Goal: Task Accomplishment & Management: Complete application form

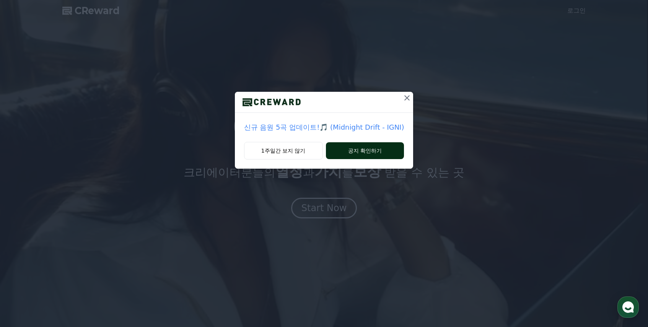
click at [374, 156] on button "공지 확인하기" at bounding box center [365, 150] width 78 height 17
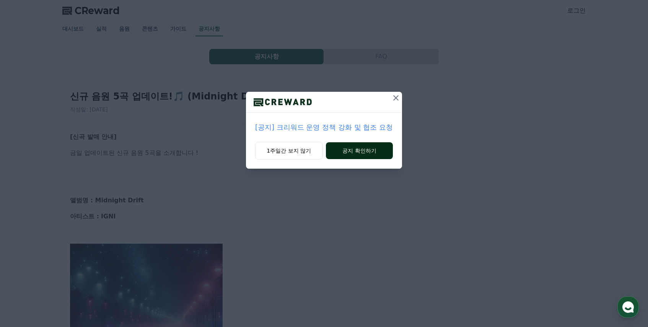
click at [356, 150] on button "공지 확인하기" at bounding box center [359, 150] width 67 height 17
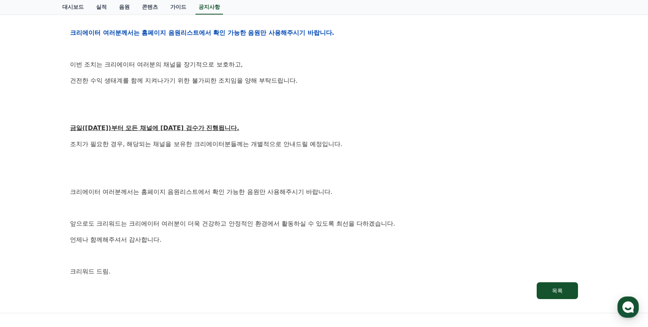
scroll to position [344, 0]
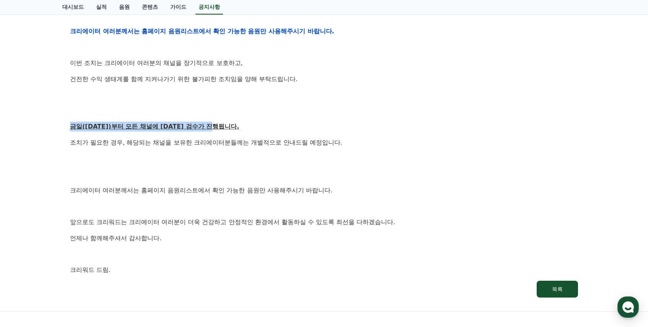
drag, startPoint x: 62, startPoint y: 126, endPoint x: 277, endPoint y: 129, distance: 215.0
click at [277, 129] on div "공지사항 FAQ [공지] 크리워드 운영 정책 강화 및 협조 요청 작성일: [DATE] 안녕하세요, 크리워드입니다. 항상 저희와 함께해주시는 크…" at bounding box center [323, 1] width 529 height 613
click at [232, 158] on p at bounding box center [324, 159] width 508 height 10
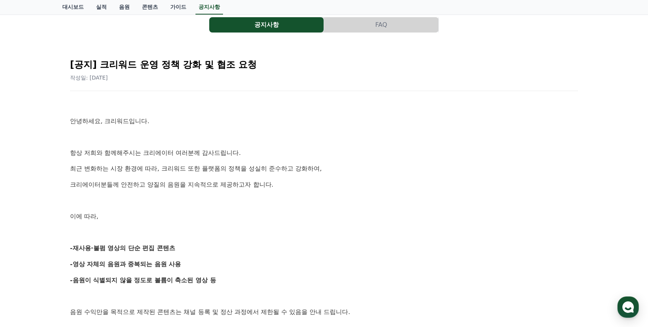
scroll to position [0, 0]
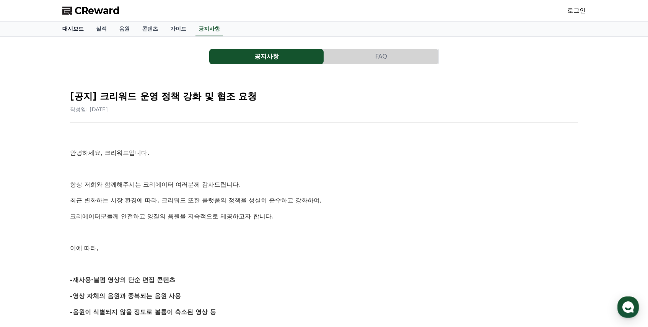
click at [77, 29] on link "대시보드" at bounding box center [73, 29] width 34 height 15
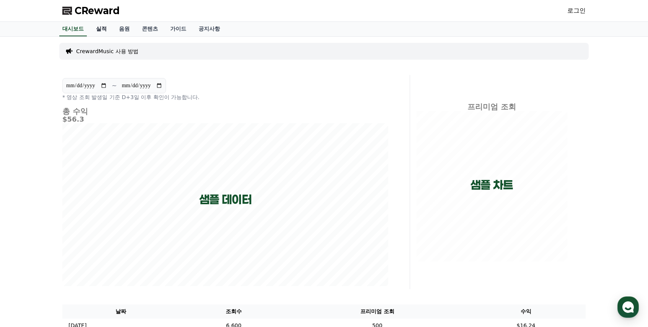
click at [107, 30] on link "실적" at bounding box center [101, 29] width 23 height 15
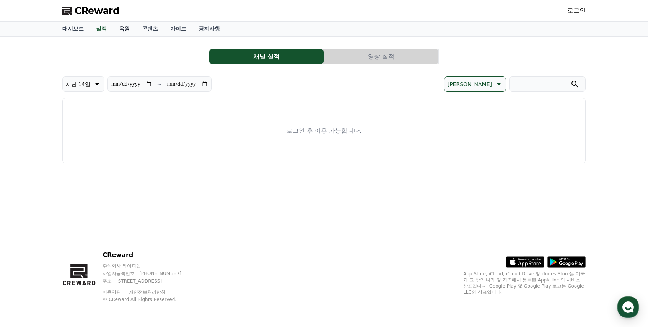
click at [128, 28] on link "음원" at bounding box center [124, 29] width 23 height 15
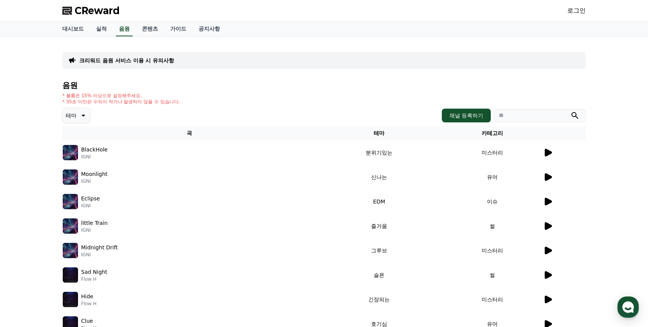
click at [547, 155] on icon at bounding box center [548, 153] width 7 height 8
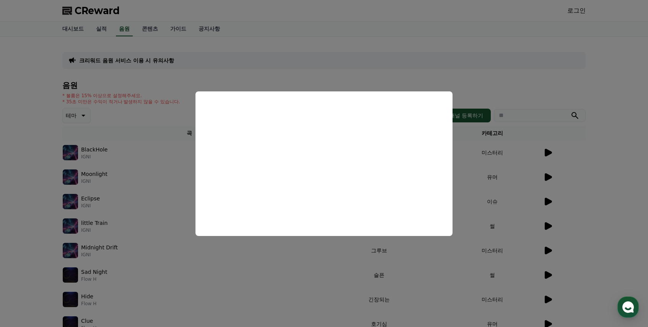
click at [505, 88] on button "close modal" at bounding box center [324, 163] width 648 height 327
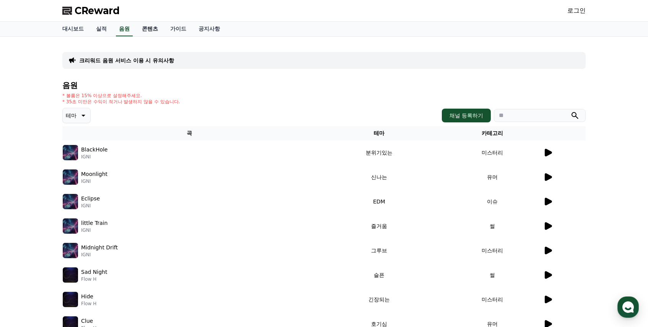
click at [140, 29] on link "콘텐츠" at bounding box center [150, 29] width 28 height 15
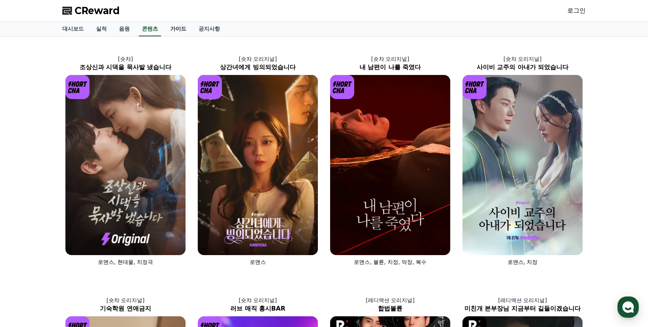
click at [178, 32] on link "가이드" at bounding box center [178, 29] width 28 height 15
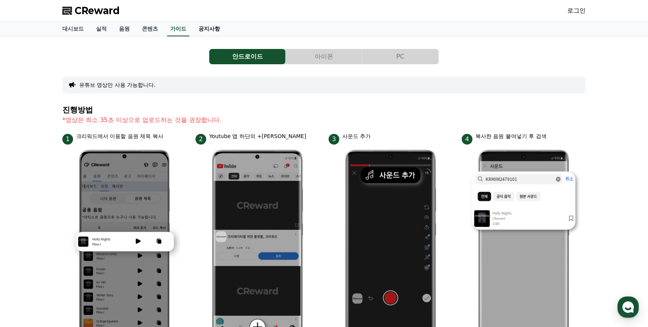
click at [204, 30] on link "공지사항" at bounding box center [209, 29] width 34 height 15
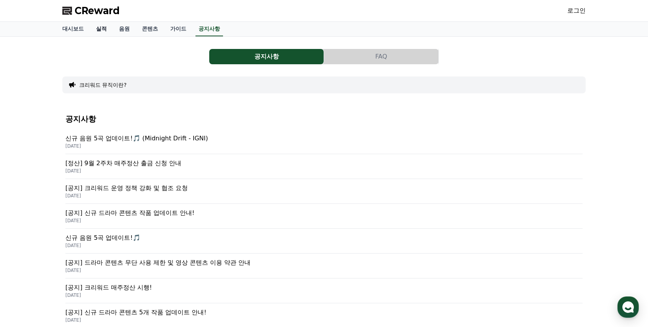
click at [97, 31] on link "실적" at bounding box center [101, 29] width 23 height 15
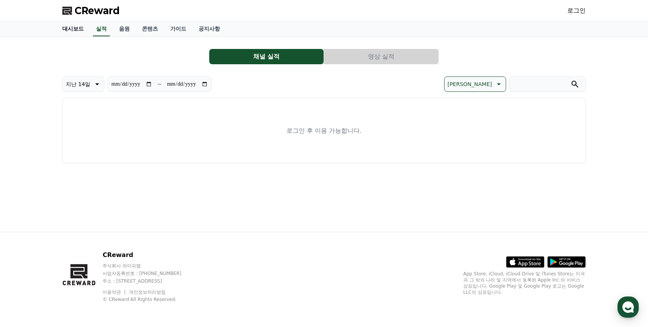
click at [72, 29] on link "대시보드" at bounding box center [73, 29] width 34 height 15
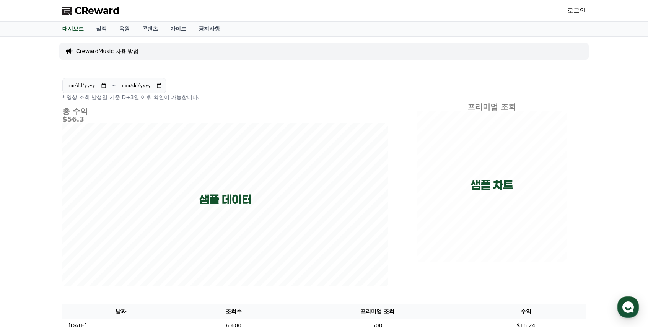
click at [579, 11] on link "로그인" at bounding box center [576, 10] width 18 height 9
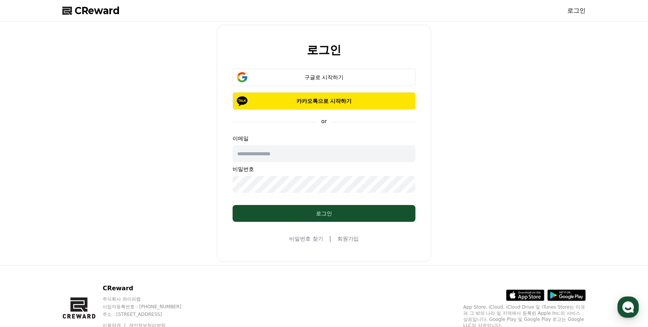
click at [278, 154] on input "text" at bounding box center [324, 153] width 183 height 17
type input "**********"
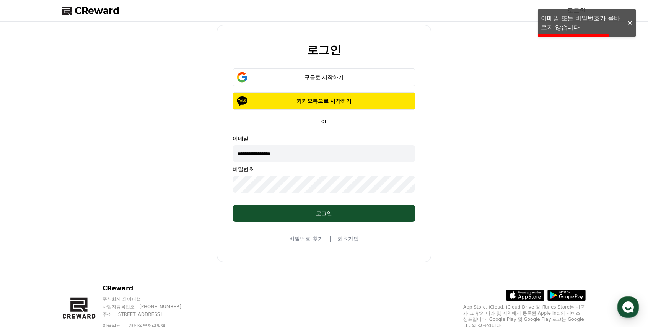
click at [348, 230] on div "**********" at bounding box center [324, 143] width 214 height 237
click at [350, 239] on link "회원가입" at bounding box center [347, 239] width 21 height 8
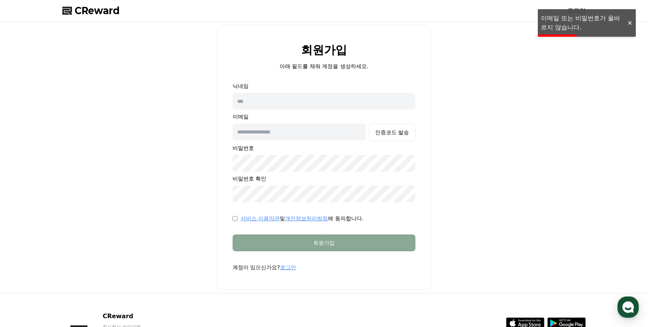
click at [287, 100] on input "text" at bounding box center [324, 101] width 183 height 17
click at [262, 100] on input "text" at bounding box center [324, 101] width 183 height 17
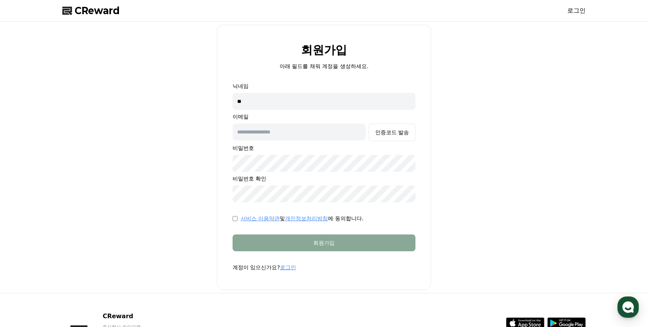
type input "**"
click at [316, 132] on input "text" at bounding box center [299, 132] width 133 height 17
type input "**********"
click at [393, 132] on div "인증코드 발송" at bounding box center [392, 133] width 34 height 8
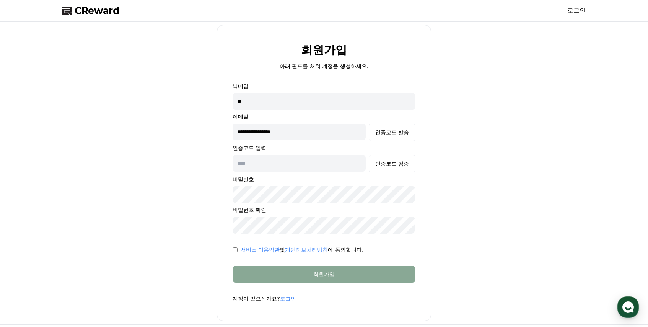
click at [87, 64] on div "**********" at bounding box center [323, 173] width 529 height 296
click at [278, 163] on input "text" at bounding box center [299, 163] width 133 height 17
type input "******"
click at [397, 158] on button "인증코드 검증" at bounding box center [392, 164] width 47 height 18
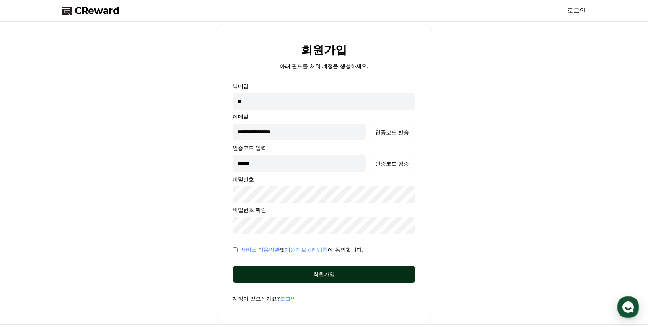
click at [296, 276] on div "회원가입" at bounding box center [324, 274] width 152 height 8
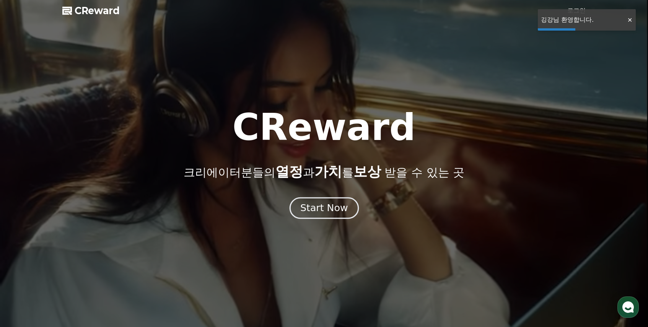
click at [321, 212] on div "Start Now" at bounding box center [323, 208] width 47 height 13
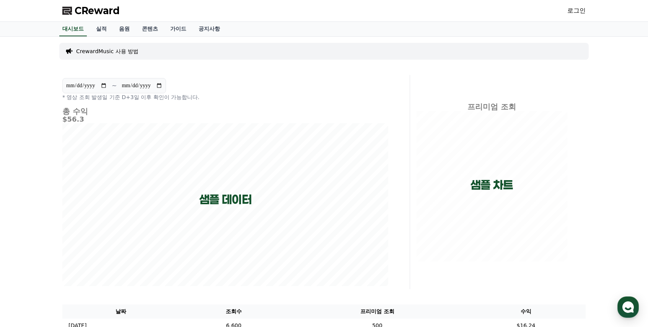
click at [99, 52] on p "CrewardMusic 사용 방법" at bounding box center [107, 51] width 62 height 8
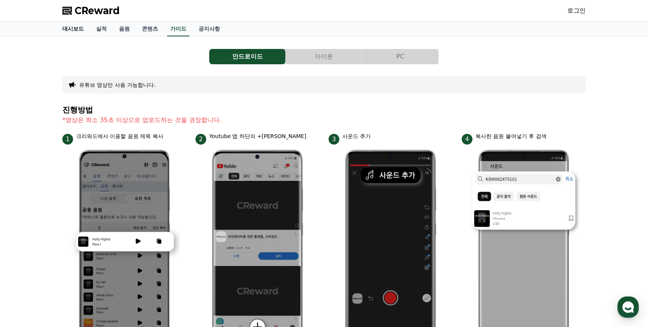
click at [78, 27] on link "대시보드" at bounding box center [73, 29] width 34 height 15
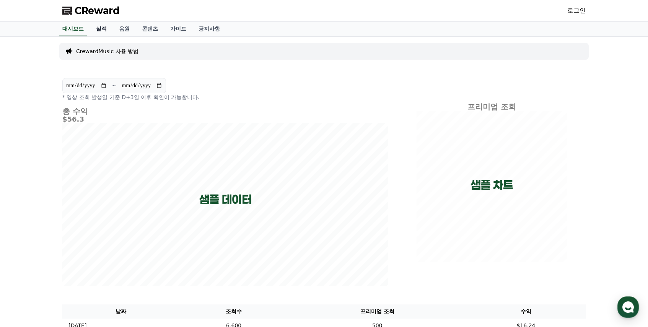
click at [99, 31] on link "실적" at bounding box center [101, 29] width 23 height 15
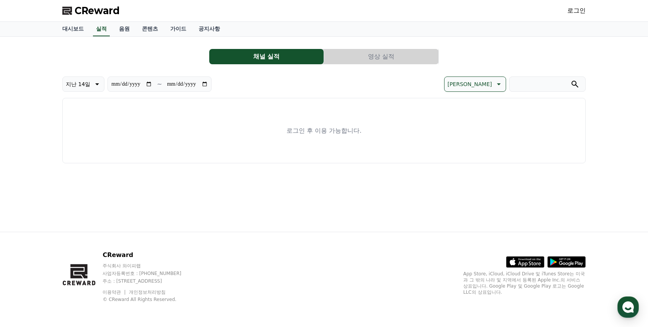
click at [373, 51] on button "영상 실적" at bounding box center [381, 56] width 114 height 15
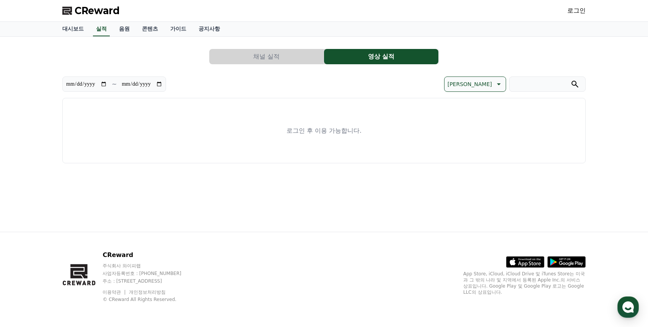
click at [260, 60] on button "채널 실적" at bounding box center [266, 56] width 114 height 15
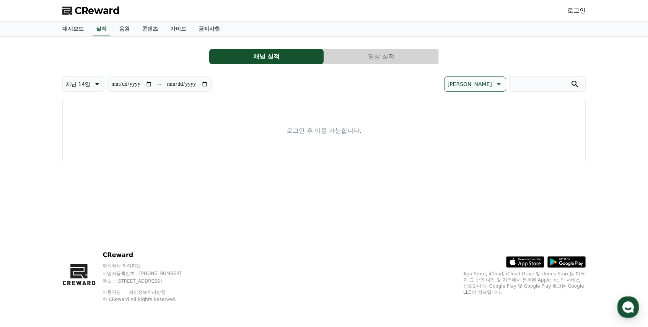
click at [111, 31] on div "대시보드 실적 음원 콘텐츠 가이드 공지사항" at bounding box center [324, 29] width 536 height 15
click at [125, 33] on link "음원" at bounding box center [124, 29] width 23 height 15
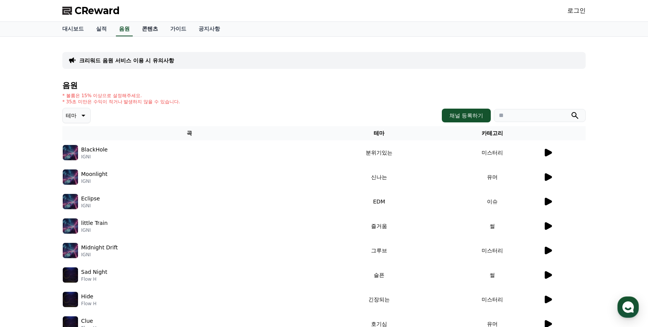
click at [144, 28] on link "콘텐츠" at bounding box center [150, 29] width 28 height 15
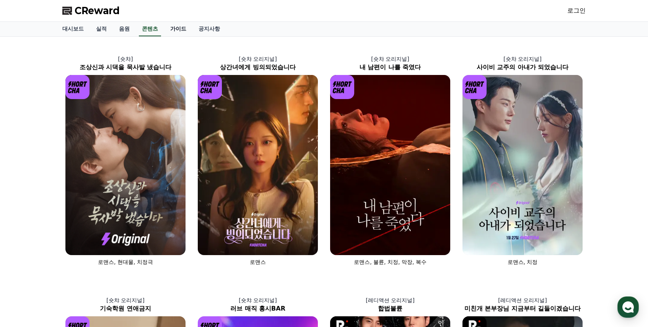
click at [174, 27] on link "가이드" at bounding box center [178, 29] width 28 height 15
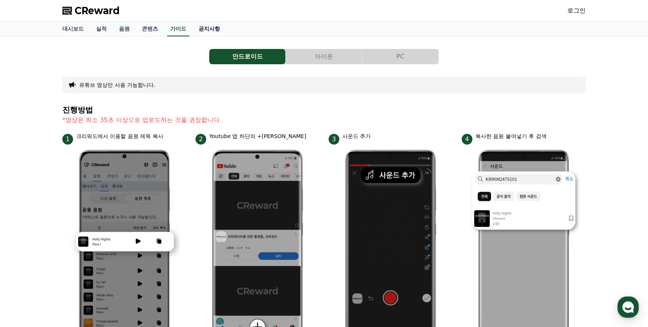
click at [211, 27] on link "공지사항" at bounding box center [209, 29] width 34 height 15
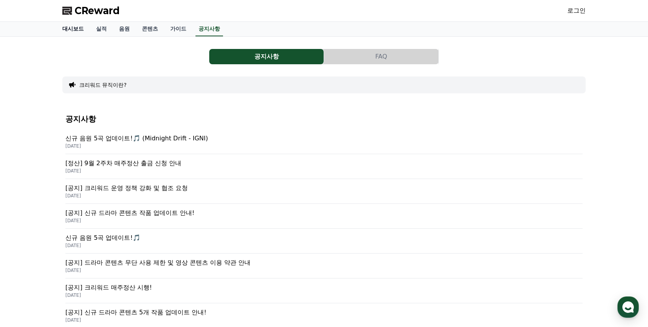
click at [65, 28] on link "대시보드" at bounding box center [73, 29] width 34 height 15
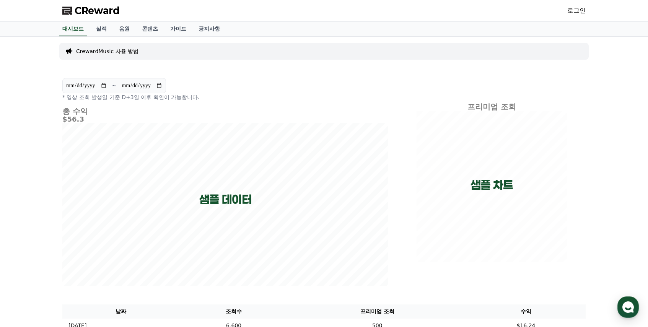
click at [103, 11] on span "CReward" at bounding box center [97, 11] width 45 height 12
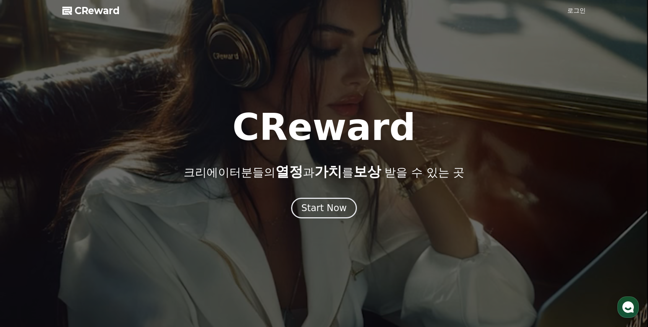
click at [575, 10] on link "로그인" at bounding box center [576, 10] width 18 height 9
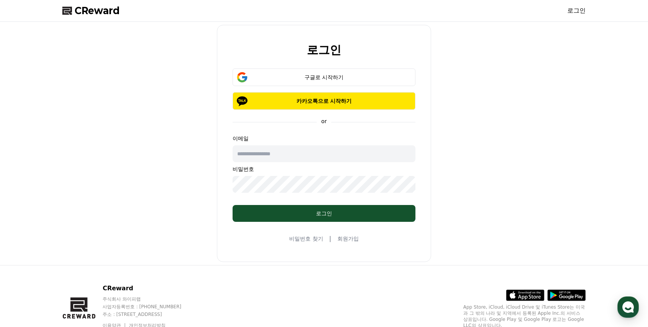
click at [296, 154] on input "text" at bounding box center [324, 153] width 183 height 17
type input "**********"
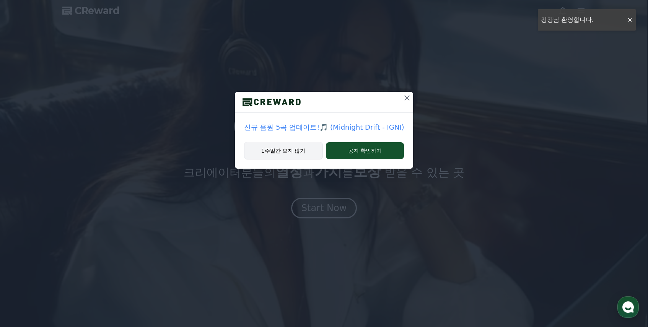
click at [295, 151] on button "1주일간 보지 않기" at bounding box center [283, 151] width 79 height 18
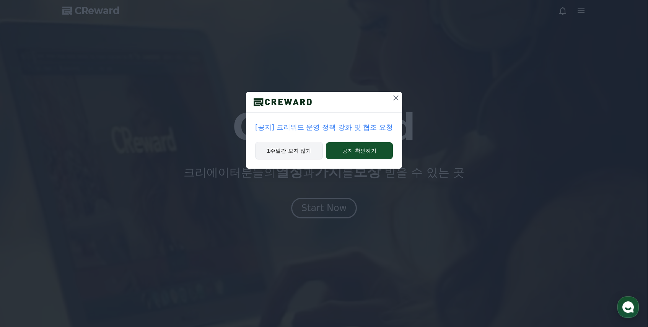
click at [288, 153] on button "1주일간 보지 않기" at bounding box center [289, 151] width 68 height 18
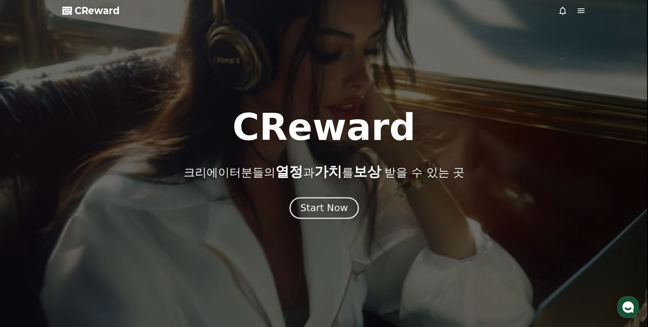
click at [317, 206] on div "Start Now" at bounding box center [323, 208] width 47 height 13
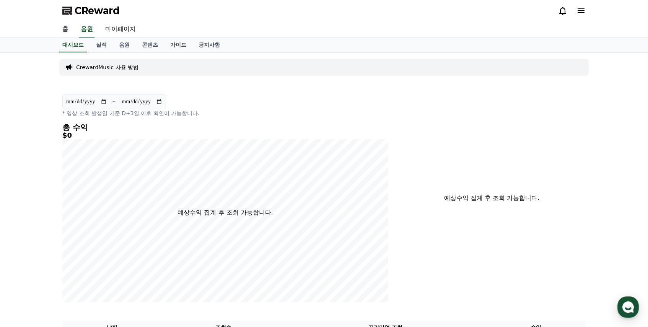
click at [68, 28] on link "홈" at bounding box center [65, 29] width 18 height 16
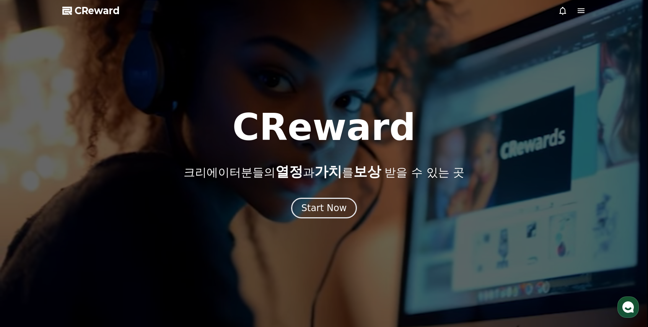
click at [106, 8] on span "CReward" at bounding box center [97, 11] width 45 height 12
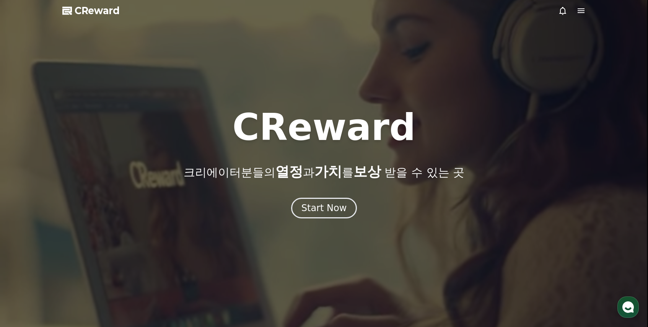
click at [321, 195] on div "CReward 크리에이터분들의 열정 과 가치 를 보상 받을 수 있는 곳 Start Now" at bounding box center [324, 163] width 648 height 109
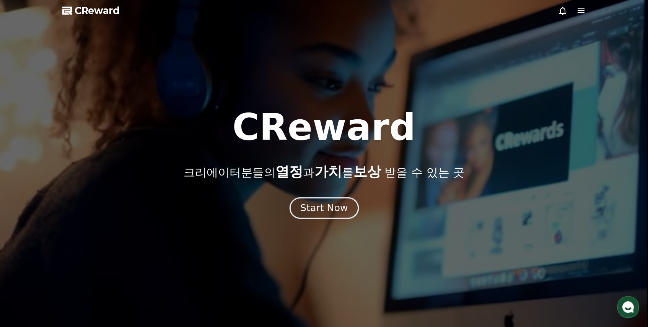
click at [318, 209] on div "Start Now" at bounding box center [323, 208] width 47 height 13
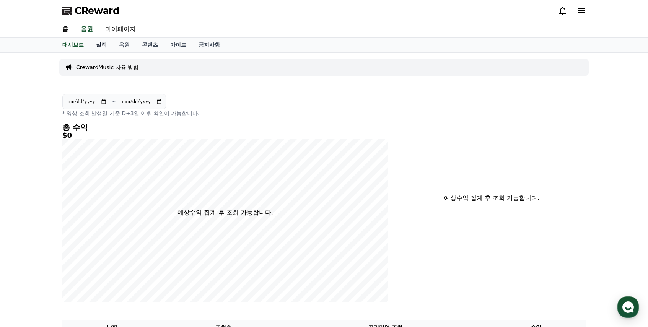
click at [110, 48] on link "실적" at bounding box center [101, 45] width 23 height 15
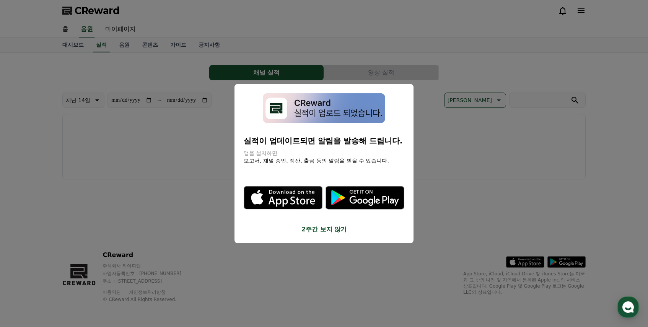
click at [319, 229] on button "2주간 보지 않기" at bounding box center [324, 229] width 161 height 9
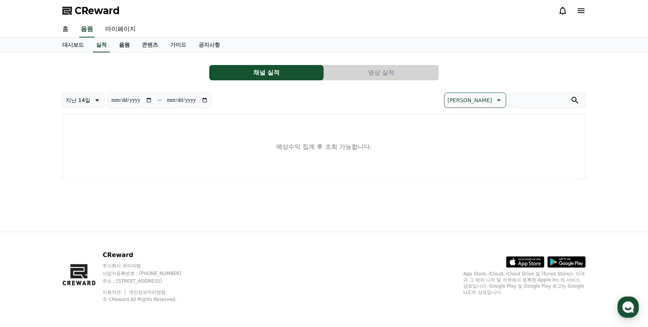
click at [120, 46] on link "음원" at bounding box center [124, 45] width 23 height 15
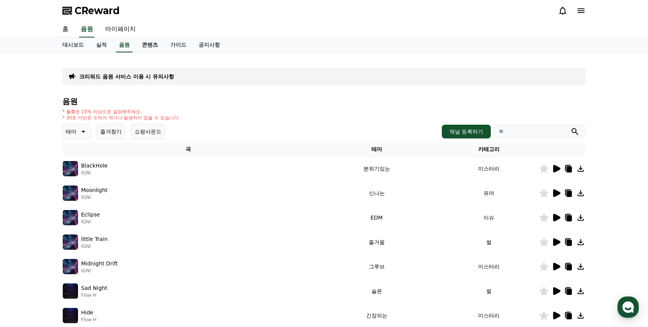
click at [153, 42] on link "콘텐츠" at bounding box center [150, 45] width 28 height 15
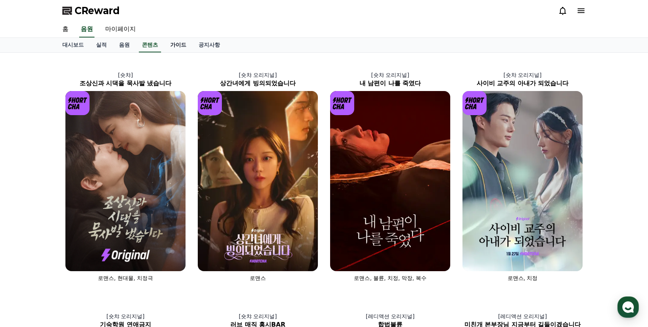
click at [178, 45] on link "가이드" at bounding box center [178, 45] width 28 height 15
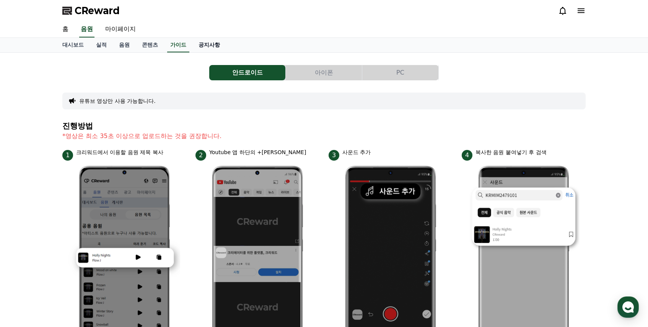
click at [217, 46] on link "공지사항" at bounding box center [209, 45] width 34 height 15
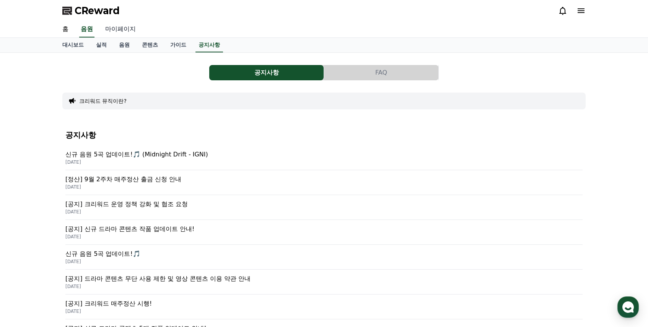
click at [124, 28] on link "마이페이지" at bounding box center [120, 29] width 43 height 16
select select "**********"
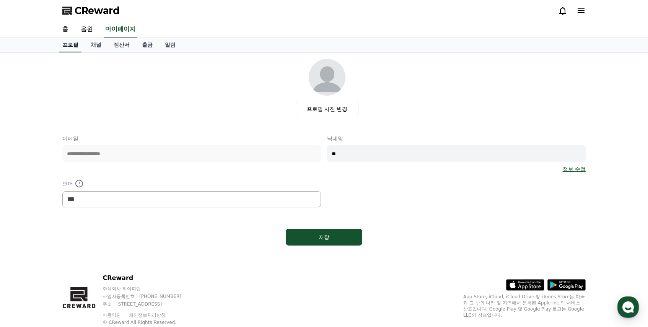
click at [67, 41] on link "프로필" at bounding box center [70, 45] width 22 height 15
click at [65, 31] on link "홈" at bounding box center [65, 29] width 18 height 16
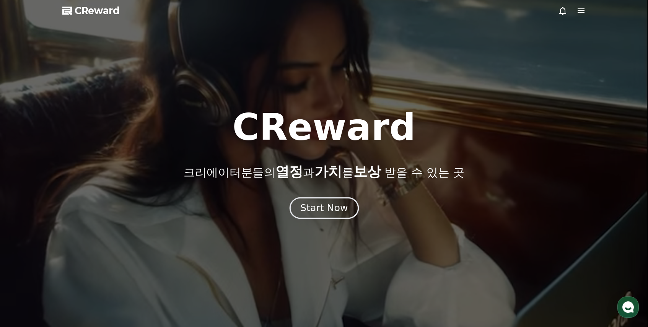
click at [314, 206] on div "Start Now" at bounding box center [323, 208] width 47 height 13
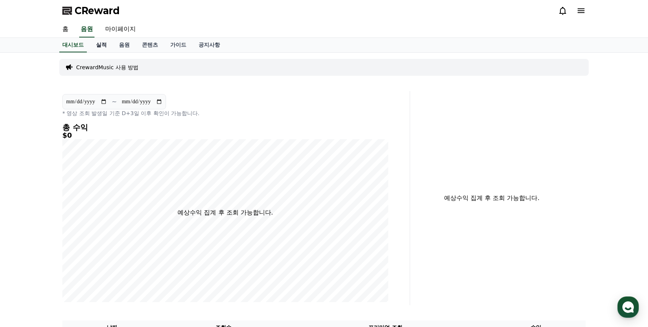
click at [106, 42] on link "실적" at bounding box center [101, 45] width 23 height 15
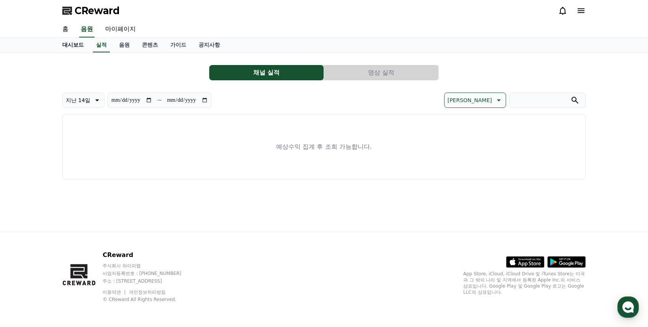
click at [74, 46] on link "대시보드" at bounding box center [73, 45] width 34 height 15
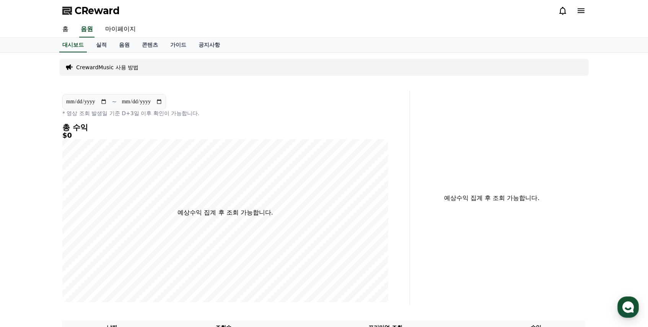
click at [112, 65] on p "CrewardMusic 사용 방법" at bounding box center [107, 68] width 62 height 8
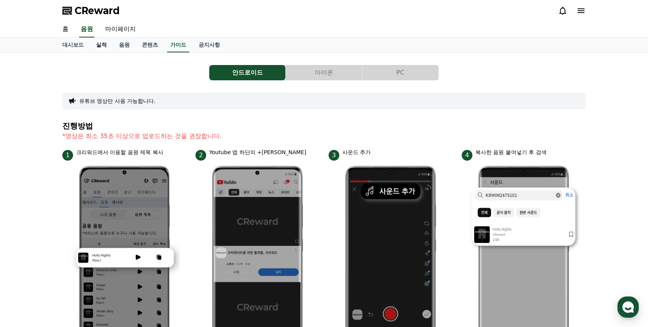
click at [99, 45] on link "실적" at bounding box center [101, 45] width 23 height 15
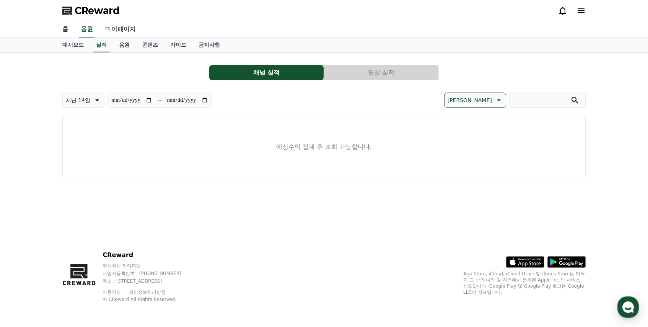
click at [124, 48] on link "음원" at bounding box center [124, 45] width 23 height 15
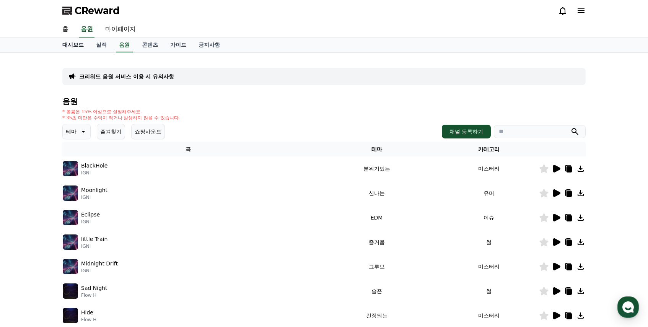
click at [75, 45] on link "대시보드" at bounding box center [73, 45] width 34 height 15
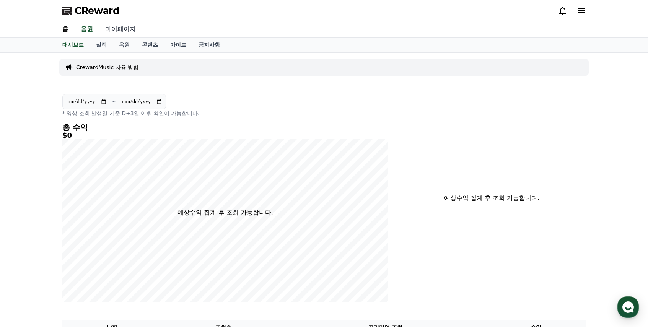
click at [112, 33] on link "마이페이지" at bounding box center [120, 29] width 43 height 16
select select "**********"
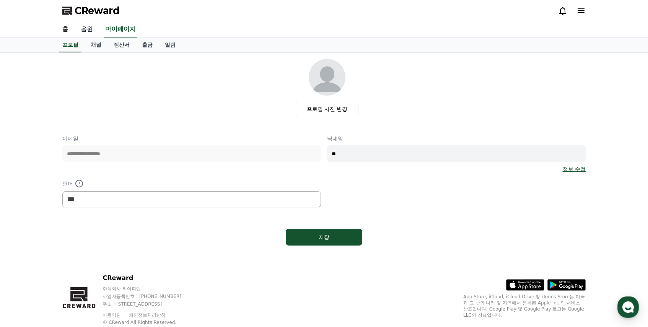
click at [84, 32] on link "음원" at bounding box center [87, 29] width 24 height 16
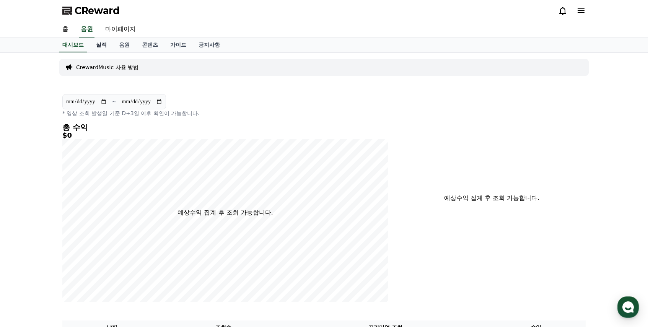
click at [104, 43] on link "실적" at bounding box center [101, 45] width 23 height 15
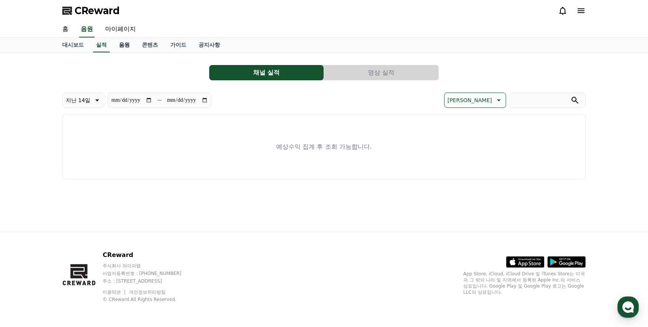
click at [131, 44] on link "음원" at bounding box center [124, 45] width 23 height 15
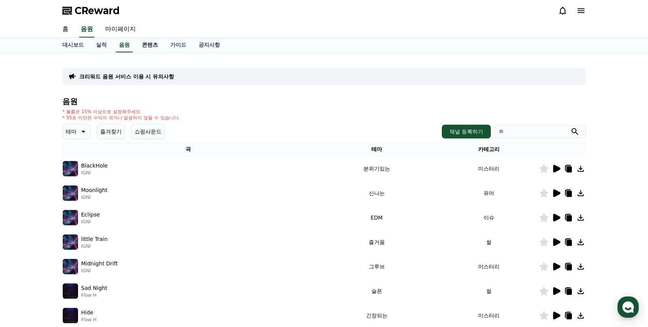
click at [156, 47] on link "콘텐츠" at bounding box center [150, 45] width 28 height 15
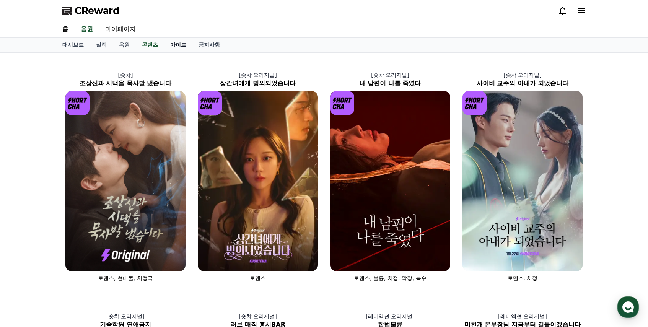
click at [170, 45] on link "가이드" at bounding box center [178, 45] width 28 height 15
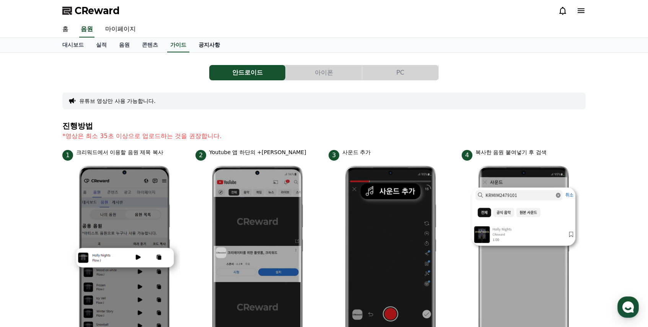
click at [208, 47] on link "공지사항" at bounding box center [209, 45] width 34 height 15
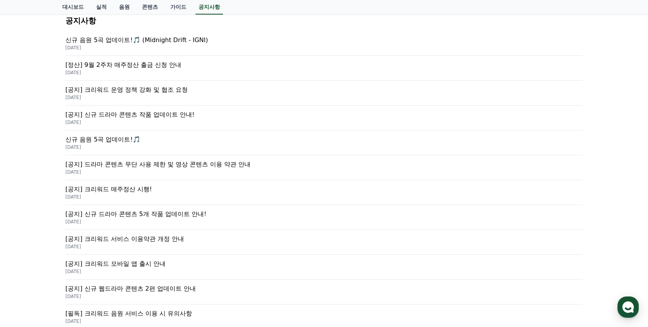
scroll to position [115, 0]
click at [124, 91] on p "[공지] 크리워드 운영 정책 강화 및 협조 요청" at bounding box center [323, 89] width 517 height 9
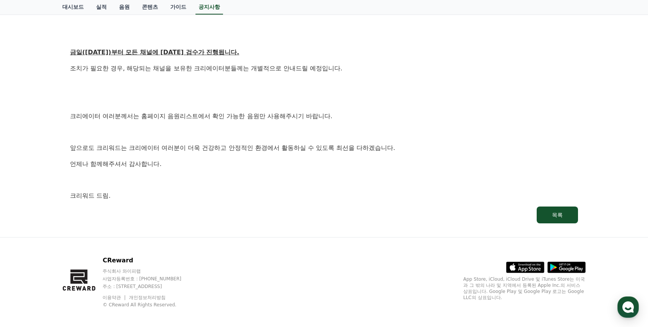
scroll to position [440, 0]
